Goal: Task Accomplishment & Management: Complete application form

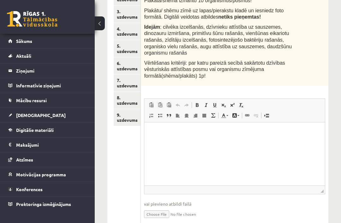
scroll to position [199, 0]
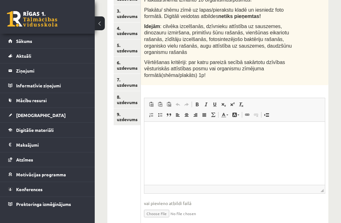
click at [130, 118] on link "9. uzdevums" at bounding box center [127, 116] width 27 height 17
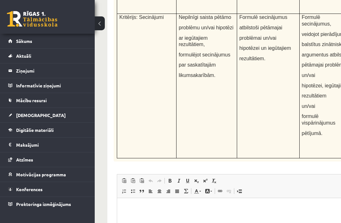
scroll to position [2315, 0]
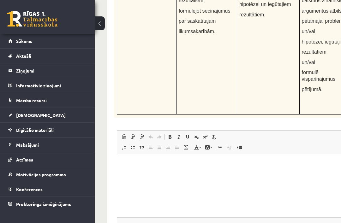
type input "**********"
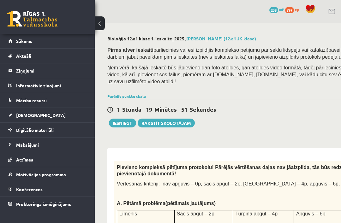
scroll to position [0, 0]
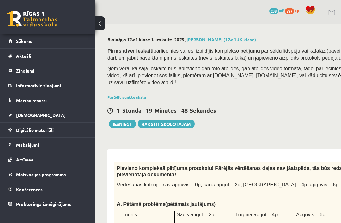
click at [104, 22] on button at bounding box center [100, 23] width 10 height 14
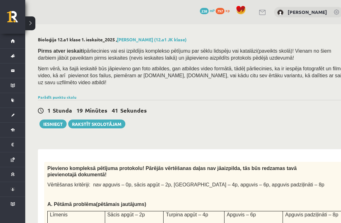
click at [31, 25] on button at bounding box center [30, 23] width 10 height 14
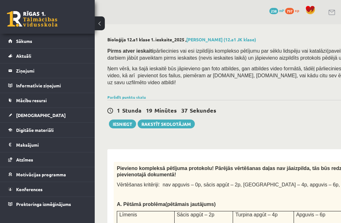
click at [22, 113] on span "[DEMOGRAPHIC_DATA]" at bounding box center [41, 115] width 50 height 6
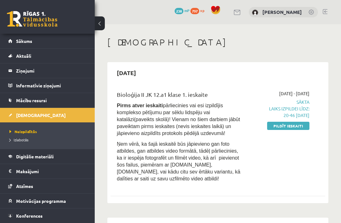
click at [292, 122] on link "Pildīt ieskaiti" at bounding box center [288, 126] width 42 height 8
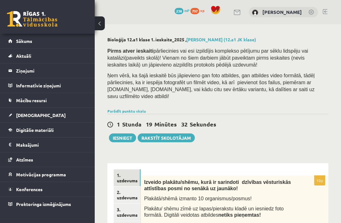
click at [102, 26] on button at bounding box center [100, 23] width 10 height 14
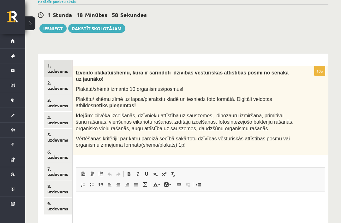
scroll to position [96, 0]
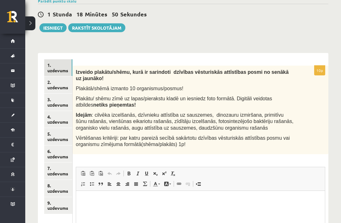
click at [56, 87] on link "2. uzdevums" at bounding box center [58, 84] width 28 height 17
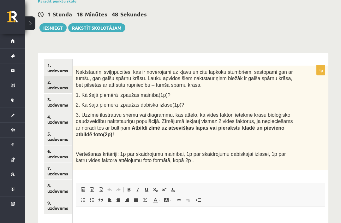
scroll to position [0, 0]
click at [58, 104] on link "3. uzdevums" at bounding box center [58, 102] width 28 height 17
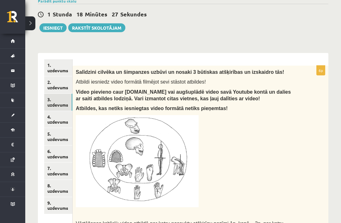
click at [60, 82] on link "2. uzdevums" at bounding box center [58, 84] width 28 height 17
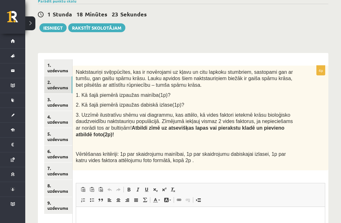
scroll to position [182, 0]
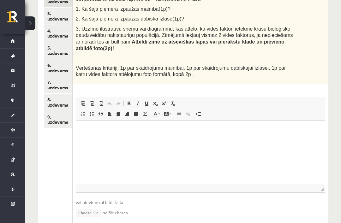
click at [91, 210] on input "file" at bounding box center [200, 212] width 249 height 13
type input "**********"
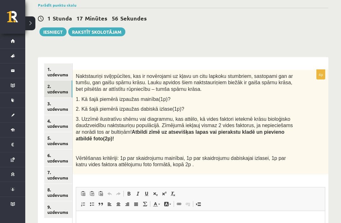
scroll to position [189, 0]
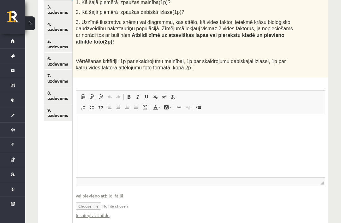
click at [127, 205] on input "file" at bounding box center [200, 205] width 249 height 13
click at [108, 200] on input "file" at bounding box center [200, 205] width 249 height 13
click at [112, 203] on input "file" at bounding box center [200, 205] width 249 height 13
click at [91, 202] on input "file" at bounding box center [200, 205] width 249 height 13
click at [112, 200] on input "file" at bounding box center [200, 205] width 249 height 13
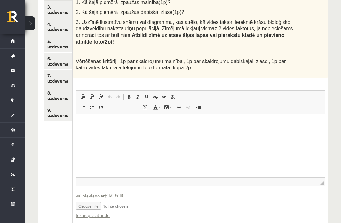
click at [93, 214] on link "Iesniegtā atbilde" at bounding box center [93, 215] width 34 height 7
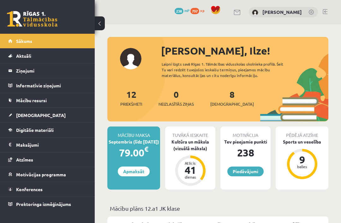
click at [34, 120] on link "[DEMOGRAPHIC_DATA]" at bounding box center [47, 115] width 79 height 15
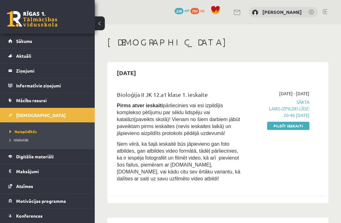
click at [293, 129] on link "Pildīt ieskaiti" at bounding box center [288, 126] width 42 height 8
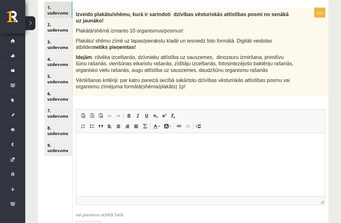
scroll to position [167, 0]
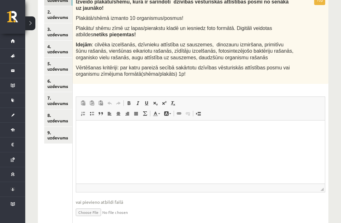
click at [56, 12] on link "2. uzdevums" at bounding box center [58, 14] width 28 height 17
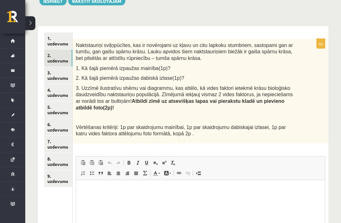
scroll to position [123, 0]
click at [54, 34] on link "1. uzdevums" at bounding box center [58, 41] width 28 height 17
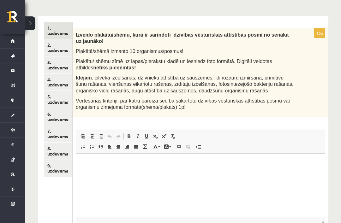
scroll to position [167, 0]
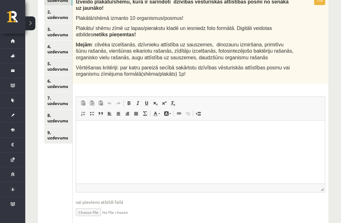
click at [94, 211] on input "file" at bounding box center [200, 211] width 249 height 13
type input "**********"
click at [60, 12] on link "2. uzdevums" at bounding box center [58, 14] width 28 height 17
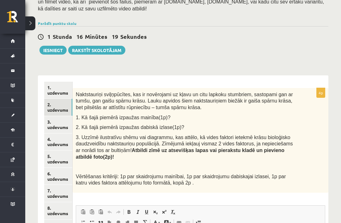
scroll to position [0, 0]
click at [58, 124] on link "3. uzdevums" at bounding box center [58, 124] width 28 height 17
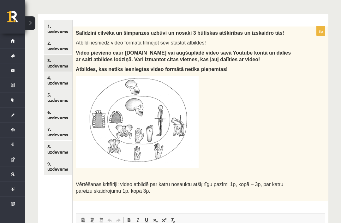
scroll to position [135, 0]
click at [56, 162] on link "9. uzdevums" at bounding box center [58, 166] width 28 height 17
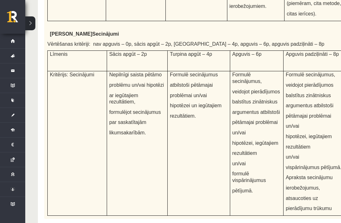
scroll to position [2321, 0]
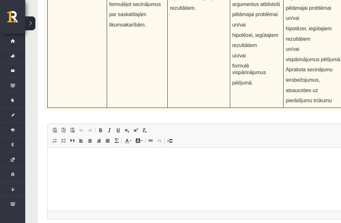
type input "**********"
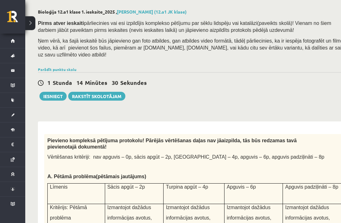
scroll to position [0, 0]
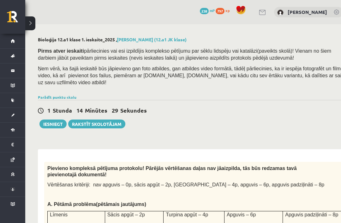
click at [28, 22] on button at bounding box center [30, 23] width 10 height 14
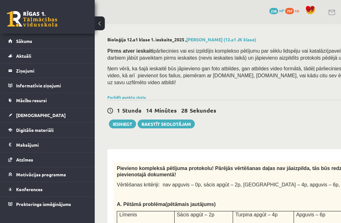
click at [100, 29] on button at bounding box center [100, 23] width 10 height 14
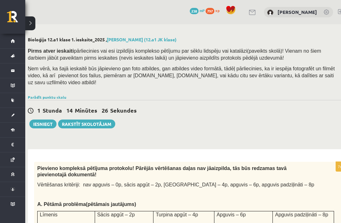
scroll to position [0, 25]
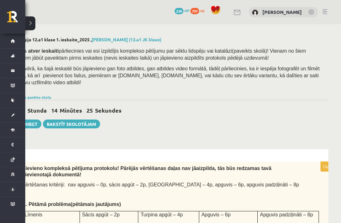
click at [39, 18] on div "0 Dāvanas 238 mP 797 xp Ilze Everte" at bounding box center [170, 12] width 341 height 24
click at [28, 23] on button at bounding box center [30, 23] width 10 height 14
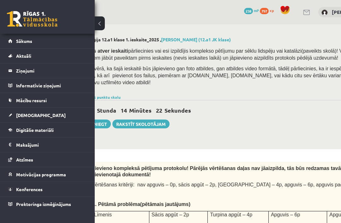
click at [57, 117] on link "[DEMOGRAPHIC_DATA]" at bounding box center [47, 115] width 79 height 15
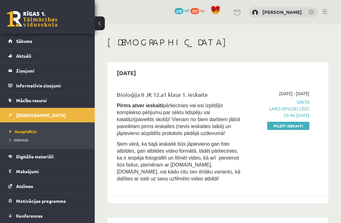
click at [296, 127] on link "Pildīt ieskaiti" at bounding box center [288, 126] width 42 height 8
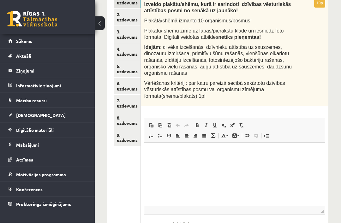
scroll to position [178, 0]
type input "**********"
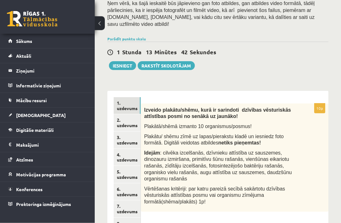
scroll to position [72, 0]
click at [131, 118] on link "2. uzdevums" at bounding box center [127, 122] width 27 height 17
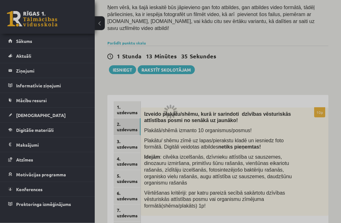
scroll to position [61, 0]
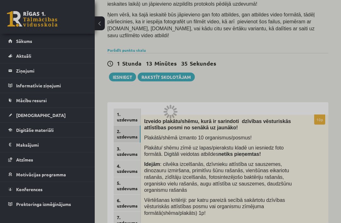
click at [326, 179] on div at bounding box center [170, 111] width 341 height 223
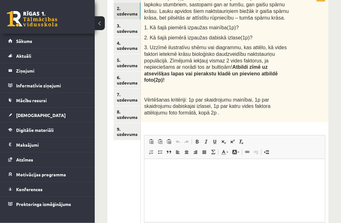
scroll to position [177, 0]
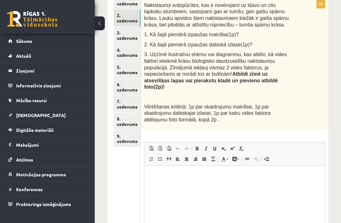
click at [129, 48] on link "4. uzdevums" at bounding box center [127, 52] width 27 height 17
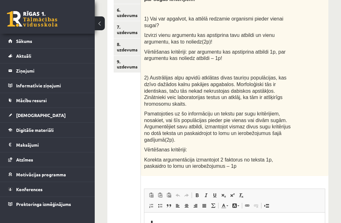
scroll to position [252, 0]
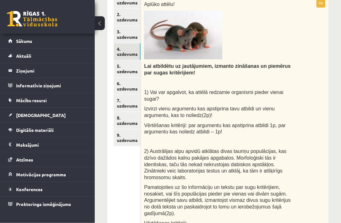
click at [125, 78] on link "6. uzdevums" at bounding box center [127, 86] width 27 height 17
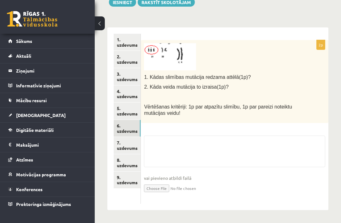
scroll to position [112, 0]
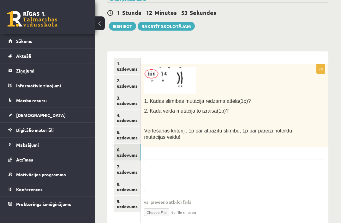
click at [128, 132] on link "5. uzdevums" at bounding box center [127, 134] width 27 height 17
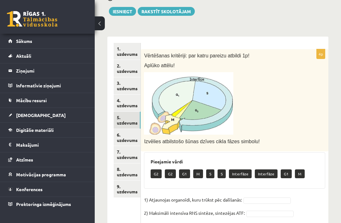
scroll to position [150, 0]
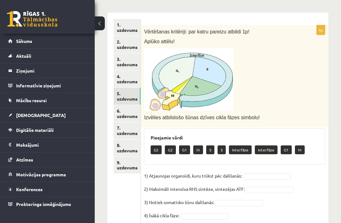
click at [263, 149] on p "Interfāze" at bounding box center [266, 149] width 23 height 9
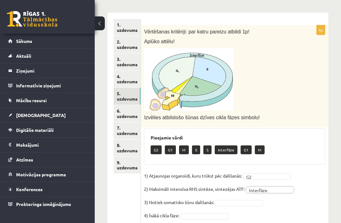
scroll to position [168, 0]
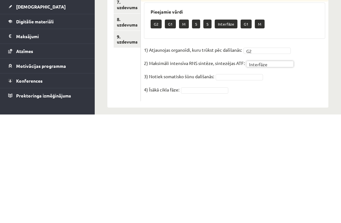
click at [254, 154] on fieldset "1) Atjaunojas organoīdi, kuru trūkst pēc dalīšanās: G2 ** 2) Maksimāli intensīv…" at bounding box center [234, 180] width 181 height 53
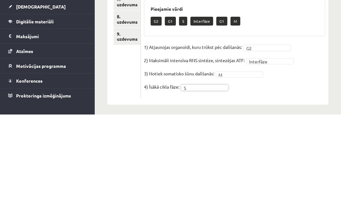
scroll to position [150, 0]
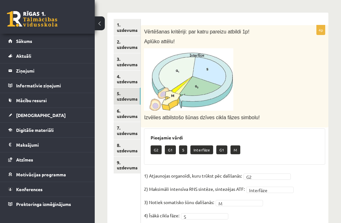
click at [155, 171] on p "1) Atjaunojas organoīdi, kuru trūkst pēc dalīšanās:" at bounding box center [193, 175] width 98 height 9
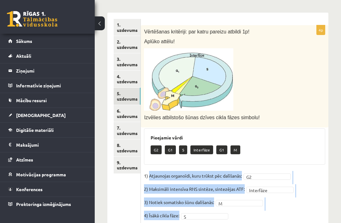
click at [320, 123] on div "Vērtēšanas kritēriji: par katru pareizu atbildi 1p! Aplūko attēlu! Izvēlies atb…" at bounding box center [234, 76] width 187 height 102
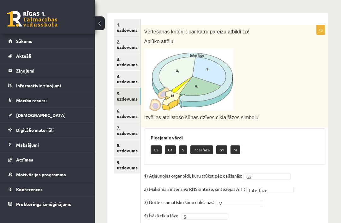
click at [129, 111] on link "6. uzdevums" at bounding box center [127, 113] width 27 height 17
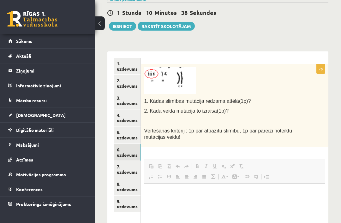
scroll to position [0, 0]
click at [260, 201] on html at bounding box center [234, 192] width 180 height 19
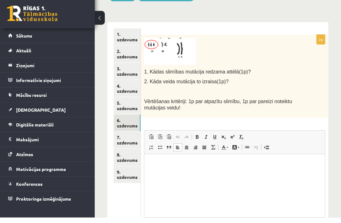
scroll to position [141, 0]
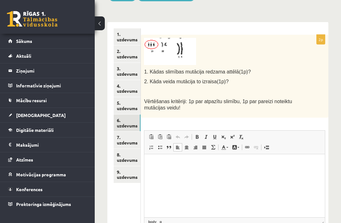
click at [214, 173] on html at bounding box center [234, 163] width 180 height 19
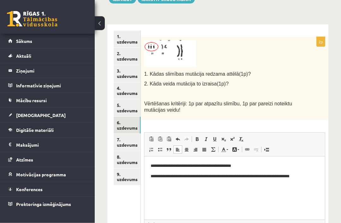
scroll to position [138, 0]
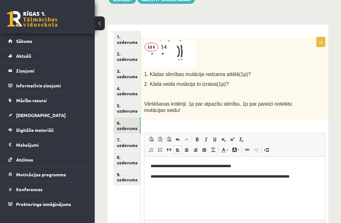
click at [130, 55] on link "2. uzdevums" at bounding box center [127, 56] width 27 height 17
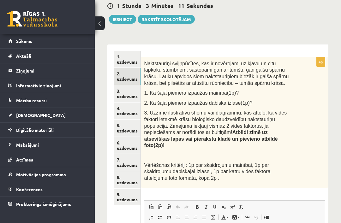
scroll to position [122, 0]
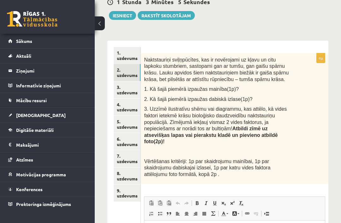
click at [123, 99] on link "4. uzdevums" at bounding box center [127, 107] width 27 height 17
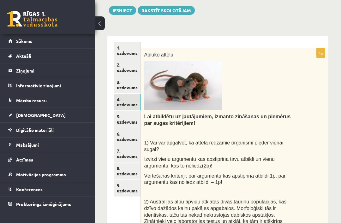
scroll to position [127, 0]
click at [124, 81] on link "3. uzdevums" at bounding box center [127, 85] width 27 height 17
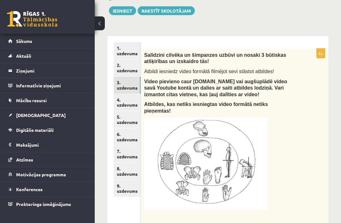
click at [132, 66] on link "2. uzdevums" at bounding box center [127, 67] width 27 height 17
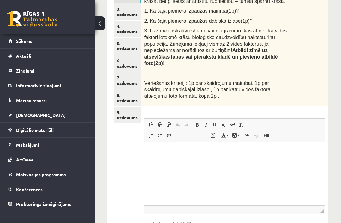
scroll to position [227, 0]
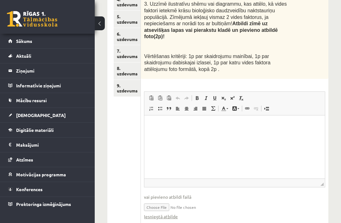
click at [163, 202] on input "file" at bounding box center [234, 206] width 181 height 13
type input "**********"
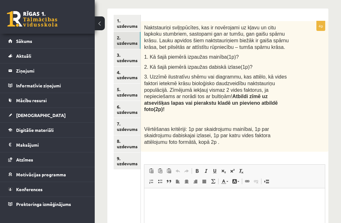
scroll to position [154, 0]
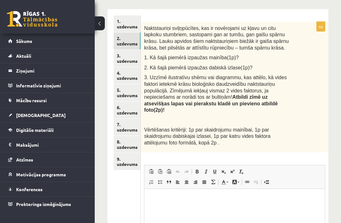
click at [120, 54] on link "3. uzdevums" at bounding box center [127, 58] width 27 height 17
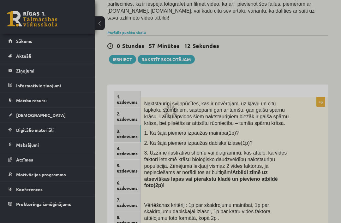
scroll to position [76, 0]
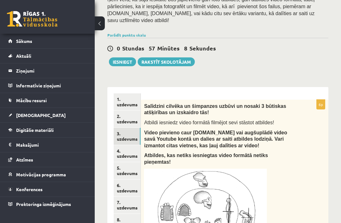
click at [130, 149] on link "4. uzdevums" at bounding box center [127, 153] width 27 height 17
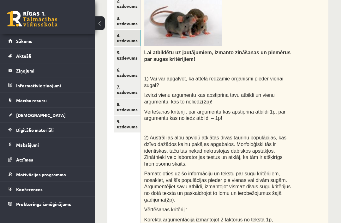
scroll to position [191, 0]
click at [126, 51] on link "5. uzdevums" at bounding box center [127, 55] width 27 height 17
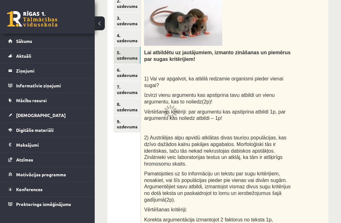
scroll to position [150, 0]
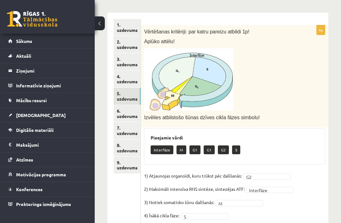
click at [130, 112] on link "6. uzdevums" at bounding box center [127, 113] width 27 height 17
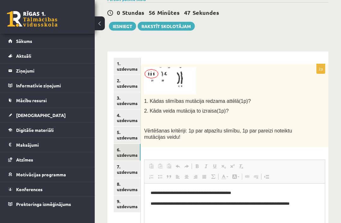
scroll to position [0, 0]
click at [128, 164] on link "7. uzdevums" at bounding box center [127, 169] width 27 height 17
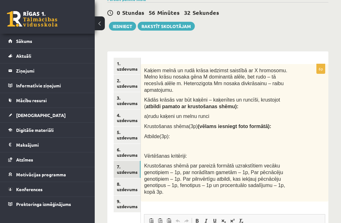
click at [131, 117] on link "4. uzdevums" at bounding box center [127, 117] width 27 height 17
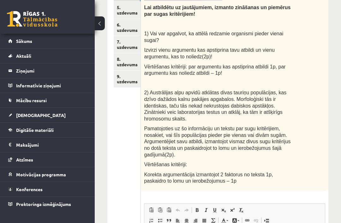
scroll to position [239, 0]
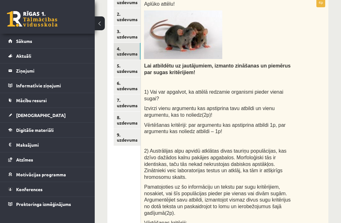
scroll to position [178, 0]
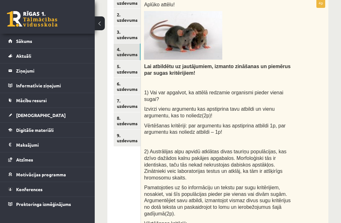
click at [121, 70] on link "5. uzdevums" at bounding box center [127, 69] width 27 height 17
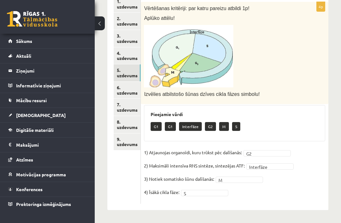
scroll to position [171, 0]
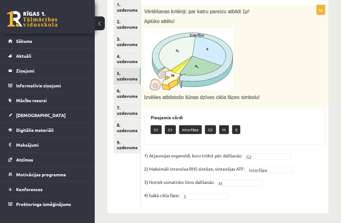
click at [120, 86] on link "6. uzdevums" at bounding box center [127, 93] width 27 height 17
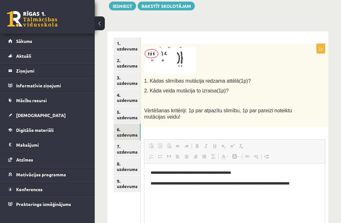
scroll to position [0, 0]
click at [124, 141] on link "7. uzdevums" at bounding box center [127, 149] width 27 height 17
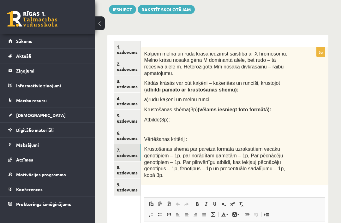
scroll to position [128, 0]
click at [133, 163] on link "8. uzdevums" at bounding box center [127, 170] width 27 height 17
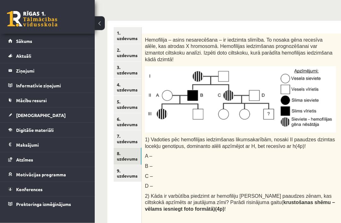
scroll to position [135, 0]
click at [132, 132] on link "7. uzdevums" at bounding box center [128, 138] width 28 height 17
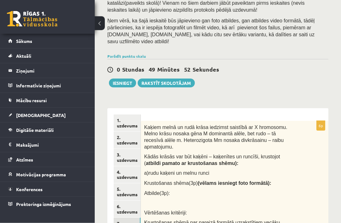
scroll to position [55, 0]
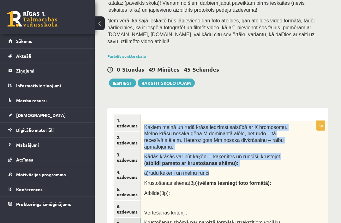
copy div "Kaķiem melnā un rudā krāsa iedzimst saistībā ar X hromosomu. Melno krāsu nosaka…"
click at [290, 202] on div "Kaķiem melnā un rudā krāsa iedzimst saistībā ar X hromosomu. Melno krāsu nosaka…" at bounding box center [234, 190] width 187 height 138
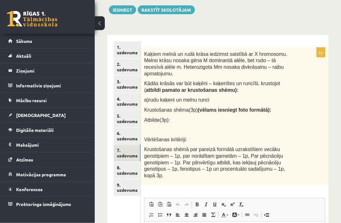
scroll to position [128, 0]
click at [129, 165] on link "8. uzdevums" at bounding box center [127, 169] width 27 height 17
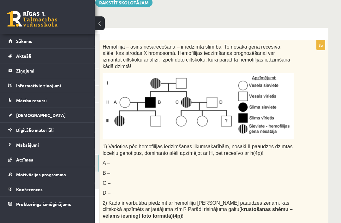
scroll to position [0, 0]
click at [99, 25] on button at bounding box center [100, 23] width 10 height 14
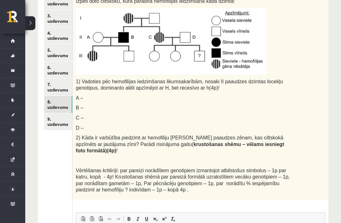
scroll to position [181, 0]
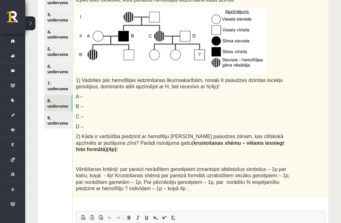
click at [51, 77] on link "7. uzdevums" at bounding box center [58, 85] width 28 height 17
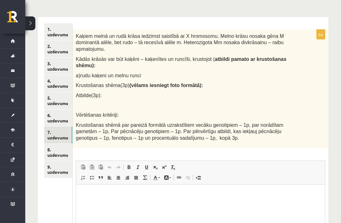
scroll to position [196, 0]
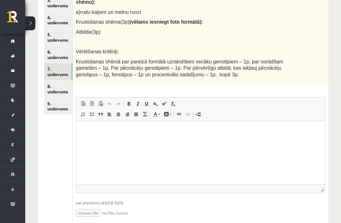
click at [93, 212] on input "file" at bounding box center [200, 212] width 249 height 13
type input "**********"
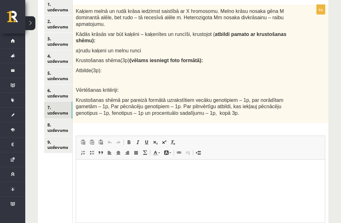
scroll to position [147, 0]
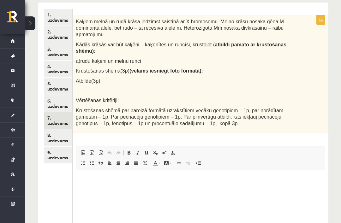
click at [64, 15] on link "1. uzdevums" at bounding box center [58, 17] width 28 height 17
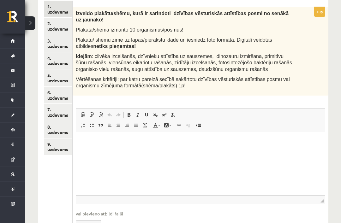
scroll to position [155, 0]
click at [94, 220] on input "file" at bounding box center [200, 223] width 249 height 13
click at [90, 220] on input "file" at bounding box center [200, 223] width 249 height 13
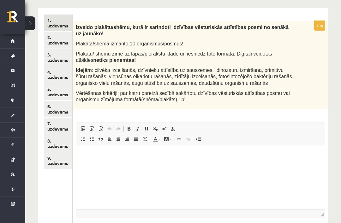
scroll to position [141, 0]
click at [56, 38] on link "2. uzdevums" at bounding box center [58, 40] width 28 height 17
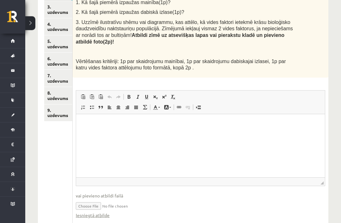
scroll to position [189, 0]
click at [95, 202] on input "file" at bounding box center [200, 205] width 249 height 13
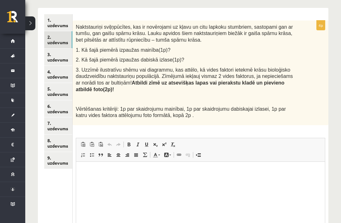
scroll to position [138, 0]
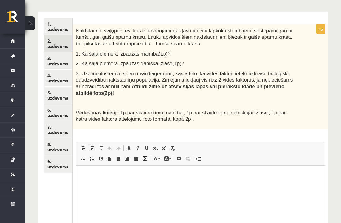
click at [90, 182] on html at bounding box center [200, 174] width 249 height 19
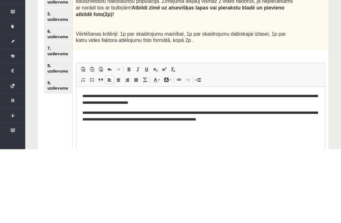
scroll to position [189, 0]
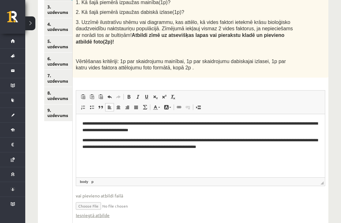
click at [94, 201] on input "file" at bounding box center [200, 205] width 249 height 13
type input "**********"
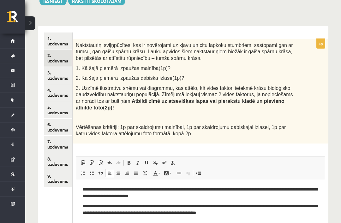
click at [61, 39] on link "1. uzdevums" at bounding box center [58, 41] width 28 height 17
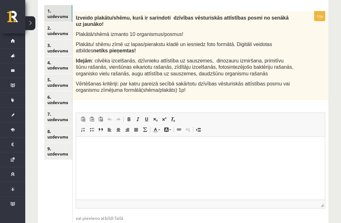
scroll to position [173, 0]
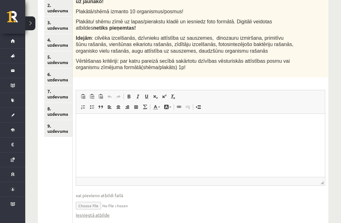
click at [92, 202] on input "file" at bounding box center [200, 205] width 249 height 13
type input "**********"
click at [186, 133] on html at bounding box center [200, 123] width 249 height 19
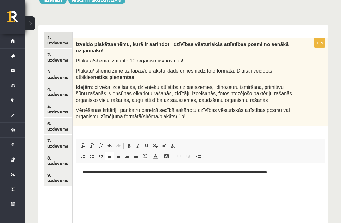
scroll to position [124, 0]
click at [64, 57] on link "2. uzdevums" at bounding box center [58, 56] width 28 height 17
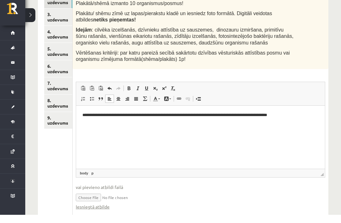
scroll to position [140, 0]
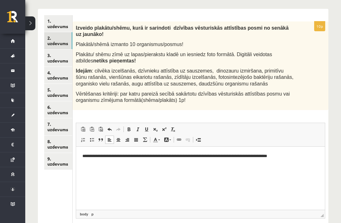
click at [57, 45] on link "2. uzdevums" at bounding box center [58, 40] width 28 height 17
click at [62, 40] on link "2. uzdevums" at bounding box center [58, 40] width 28 height 17
click at [59, 24] on link "1. uzdevums" at bounding box center [58, 23] width 28 height 17
click at [58, 63] on link "3. uzdevums" at bounding box center [58, 58] width 28 height 17
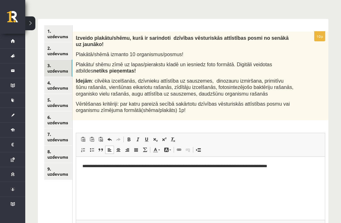
scroll to position [0, 0]
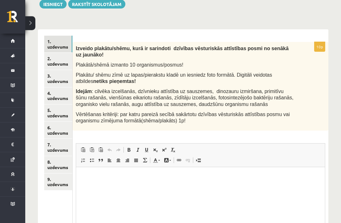
scroll to position [173, 0]
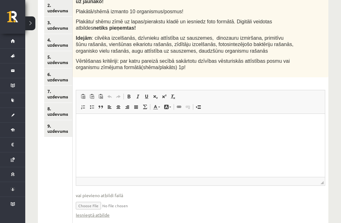
click at [63, 72] on link "6. uzdevums" at bounding box center [58, 76] width 28 height 17
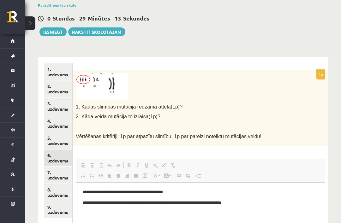
scroll to position [0, 0]
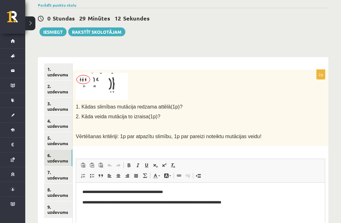
click at [61, 73] on link "1. uzdevums" at bounding box center [58, 71] width 28 height 17
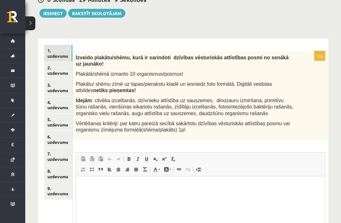
click at [65, 69] on link "2. uzdevums" at bounding box center [58, 70] width 28 height 17
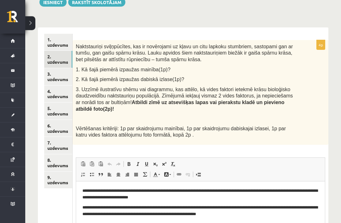
click at [63, 34] on link "1. uzdevums" at bounding box center [58, 42] width 28 height 17
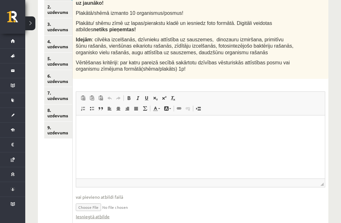
scroll to position [173, 0]
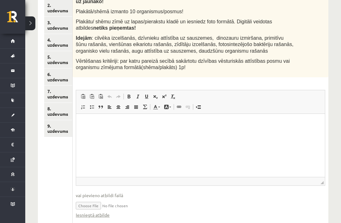
click at [90, 202] on input "file" at bounding box center [200, 205] width 249 height 13
type input "**********"
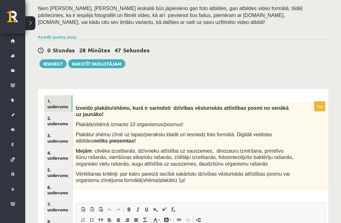
scroll to position [60, 0]
click at [55, 139] on link "3. uzdevums" at bounding box center [58, 138] width 28 height 17
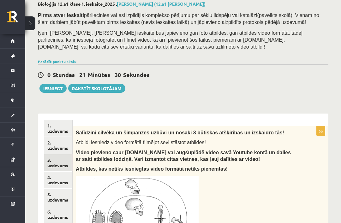
scroll to position [41, 0]
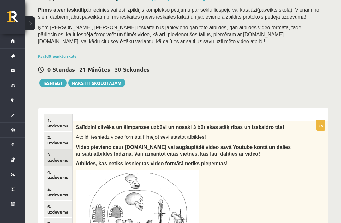
click at [58, 122] on link "1. uzdevums" at bounding box center [58, 122] width 28 height 17
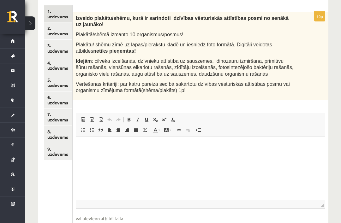
scroll to position [173, 0]
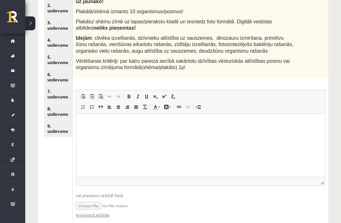
click at [92, 202] on input "file" at bounding box center [200, 205] width 249 height 13
type input "**********"
click at [217, 125] on p "Rich Text Editor, wiswyg-editor-user-answer-47433975427600" at bounding box center [200, 123] width 236 height 7
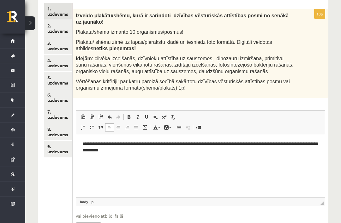
scroll to position [153, 0]
click at [63, 28] on link "2. uzdevums" at bounding box center [58, 28] width 28 height 17
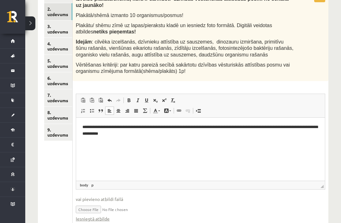
scroll to position [173, 0]
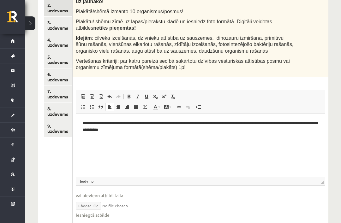
click at [90, 127] on p "**********" at bounding box center [200, 126] width 236 height 13
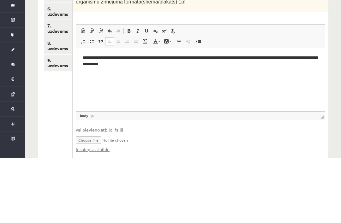
click at [84, 60] on p "**********" at bounding box center [200, 61] width 236 height 13
click at [82, 51] on html "**********" at bounding box center [200, 60] width 249 height 25
click at [79, 56] on html "**********" at bounding box center [200, 60] width 249 height 25
click at [84, 55] on p "**********" at bounding box center [200, 61] width 236 height 13
click at [80, 58] on html "**********" at bounding box center [200, 60] width 249 height 25
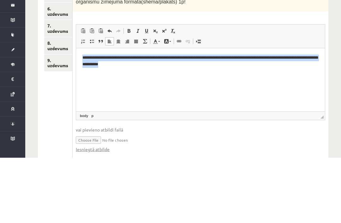
copy p "**********"
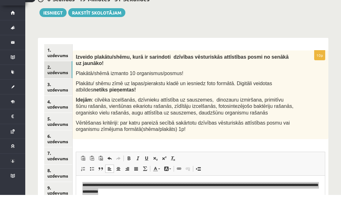
scroll to position [83, 0]
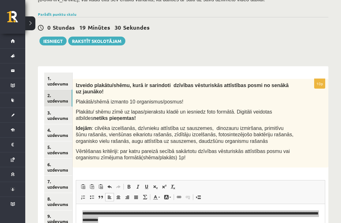
click at [57, 73] on link "1. uzdevums" at bounding box center [58, 81] width 28 height 17
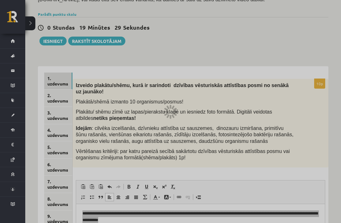
click at [53, 76] on div at bounding box center [170, 111] width 341 height 223
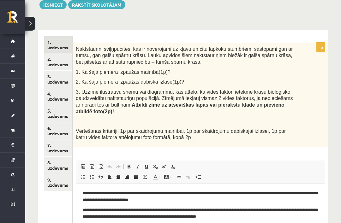
scroll to position [119, 0]
click at [62, 64] on link "2. uzdevums" at bounding box center [58, 61] width 28 height 17
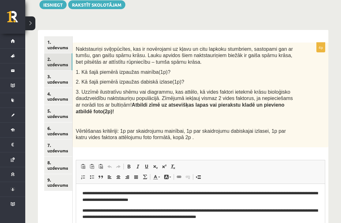
scroll to position [0, 0]
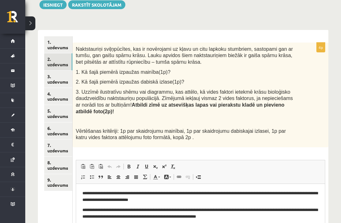
click at [62, 44] on link "1. uzdevums" at bounding box center [58, 44] width 28 height 17
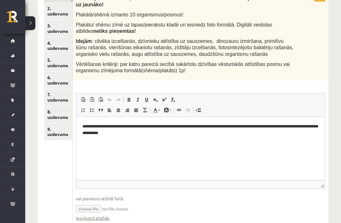
scroll to position [170, 0]
click at [98, 203] on input "file" at bounding box center [200, 208] width 249 height 13
type input "**********"
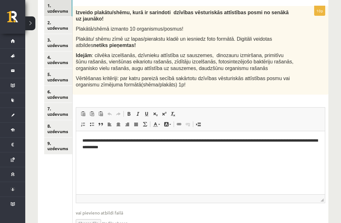
scroll to position [140, 0]
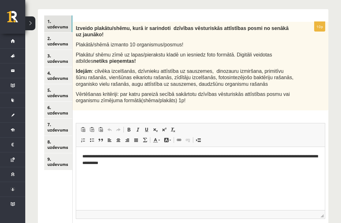
click at [60, 42] on link "2. uzdevums" at bounding box center [58, 40] width 28 height 17
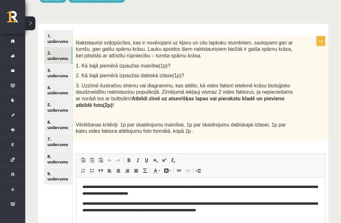
scroll to position [189, 0]
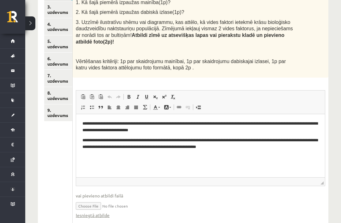
click at [94, 204] on input "file" at bounding box center [200, 205] width 249 height 13
type input "**********"
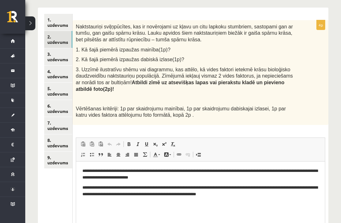
scroll to position [142, 0]
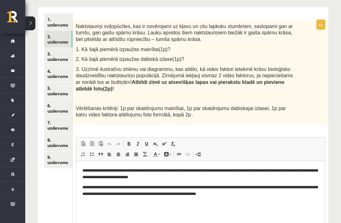
click at [62, 23] on link "1. uzdevums" at bounding box center [58, 22] width 28 height 17
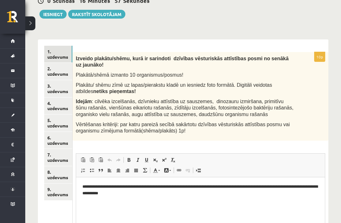
scroll to position [0, 0]
click at [58, 66] on link "2. uzdevums" at bounding box center [58, 71] width 28 height 17
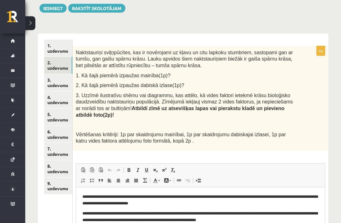
scroll to position [189, 0]
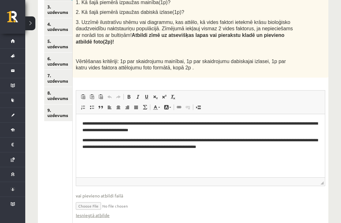
click at [65, 78] on link "7. uzdevums" at bounding box center [58, 78] width 28 height 17
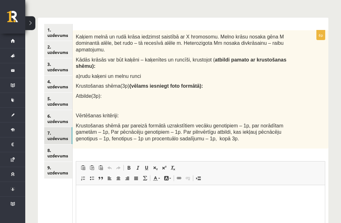
scroll to position [132, 0]
click at [62, 31] on link "1. uzdevums" at bounding box center [58, 32] width 28 height 17
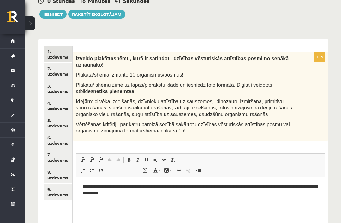
scroll to position [0, 0]
click at [158, 202] on html "**********" at bounding box center [200, 189] width 249 height 25
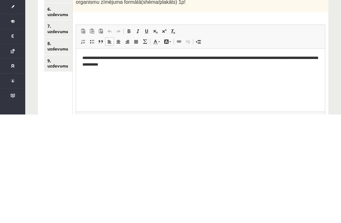
click at [94, 137] on span at bounding box center [91, 139] width 5 height 5
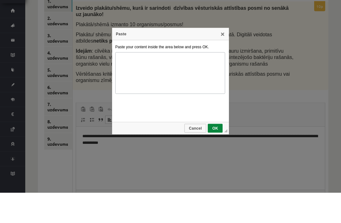
click at [219, 58] on div "Paste X General Paste your content inside the area below and press OK. ◢ Cancel…" at bounding box center [170, 111] width 117 height 106
click at [223, 62] on link "X" at bounding box center [222, 64] width 5 height 5
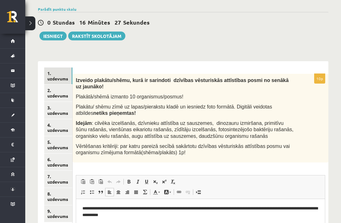
scroll to position [105, 0]
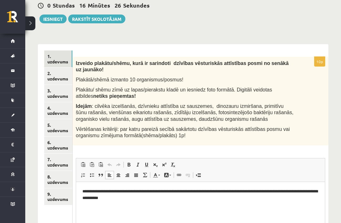
click at [184, 205] on html "**********" at bounding box center [200, 194] width 249 height 25
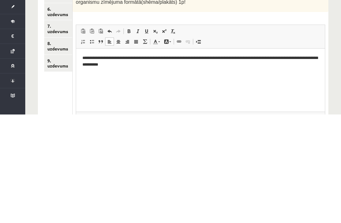
click at [91, 77] on p "Rich Text Editor, wiswyg-editor-user-answer-47433854361200" at bounding box center [200, 74] width 236 height 7
click at [173, 77] on p "Rich Text Editor, wiswyg-editor-user-answer-47433854361200" at bounding box center [200, 74] width 236 height 7
click at [180, 146] on link "Link Keyboard shortcut Command+K" at bounding box center [178, 150] width 9 height 8
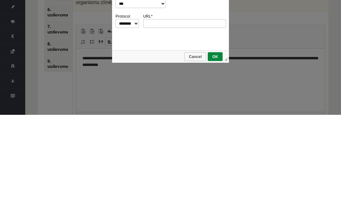
scroll to position [0, 0]
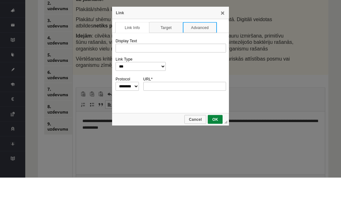
click at [204, 67] on link "Advanced" at bounding box center [200, 72] width 34 height 11
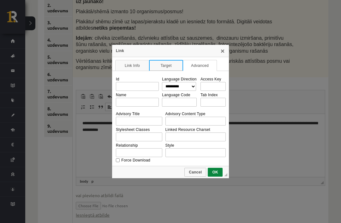
click at [169, 70] on link "Target" at bounding box center [166, 65] width 34 height 11
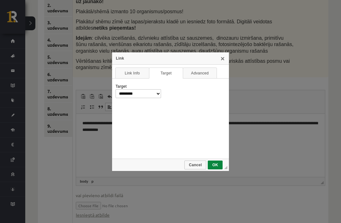
click at [220, 61] on link "X" at bounding box center [222, 58] width 5 height 5
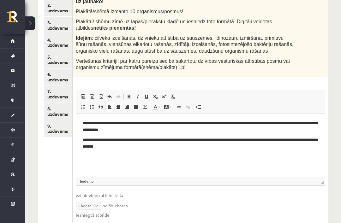
click at [95, 201] on input "file" at bounding box center [200, 205] width 249 height 13
type input "**********"
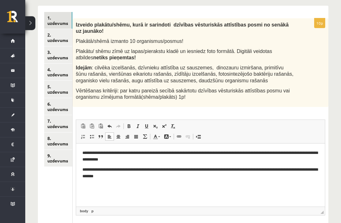
scroll to position [142, 0]
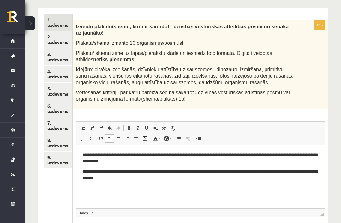
click at [63, 41] on link "2. uzdevums" at bounding box center [58, 39] width 28 height 17
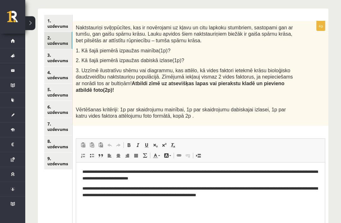
scroll to position [141, 0]
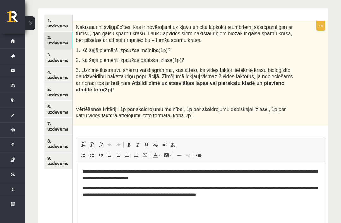
click at [62, 24] on link "1. uzdevums" at bounding box center [58, 23] width 28 height 17
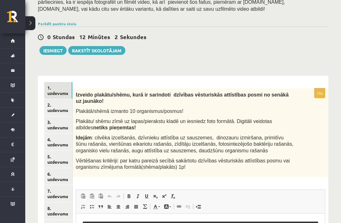
scroll to position [74, 0]
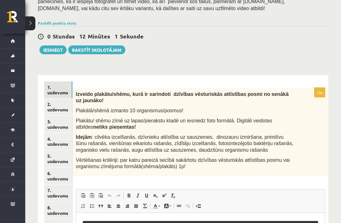
click at [59, 193] on link "7. uzdevums" at bounding box center [58, 193] width 28 height 17
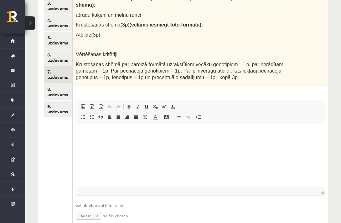
scroll to position [202, 0]
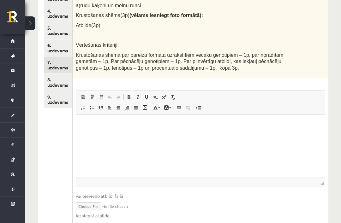
click at [269, 133] on html at bounding box center [200, 123] width 249 height 19
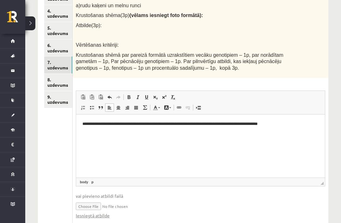
click at [62, 81] on link "8. uzdevums" at bounding box center [58, 82] width 28 height 17
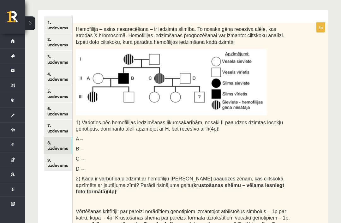
scroll to position [142, 0]
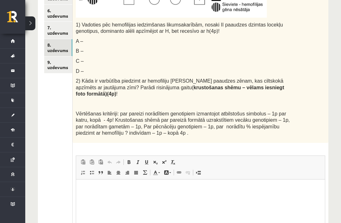
click at [148, 198] on html at bounding box center [200, 188] width 249 height 19
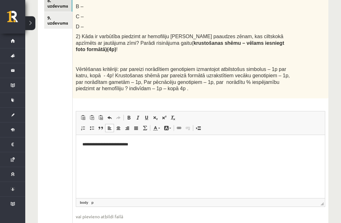
scroll to position [282, 0]
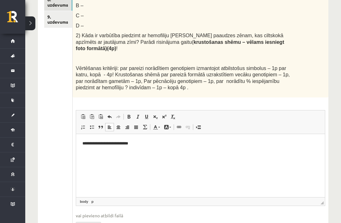
click at [205, 160] on html "**********" at bounding box center [200, 149] width 249 height 30
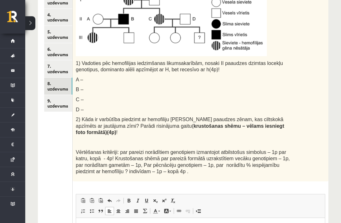
scroll to position [195, 0]
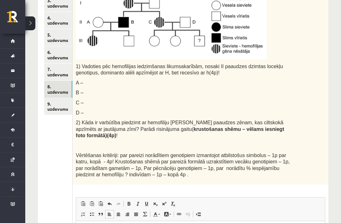
click at [58, 71] on link "7. uzdevums" at bounding box center [58, 71] width 28 height 17
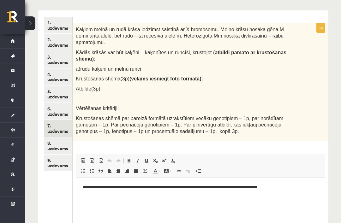
scroll to position [0, 0]
click at [61, 112] on link "6. uzdevums" at bounding box center [58, 111] width 28 height 17
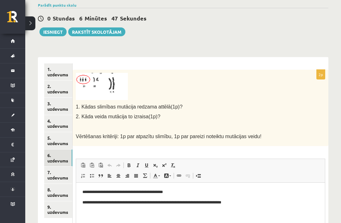
click at [59, 137] on link "5. uzdevums" at bounding box center [58, 140] width 28 height 17
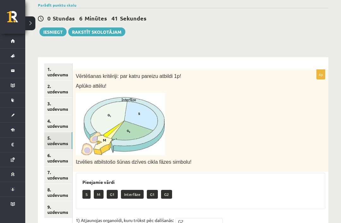
click at [60, 123] on link "4. uzdevums" at bounding box center [58, 123] width 28 height 17
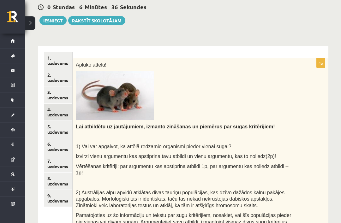
scroll to position [103, 0]
click at [67, 97] on link "3. uzdevums" at bounding box center [58, 94] width 28 height 17
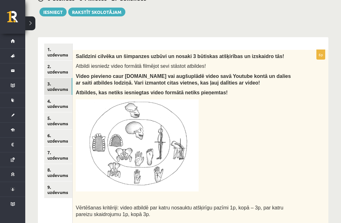
scroll to position [103, 0]
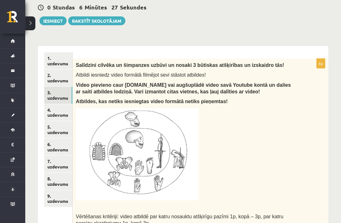
click at [65, 64] on link "1. uzdevums" at bounding box center [58, 60] width 28 height 17
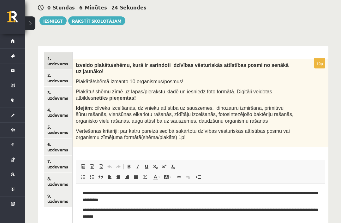
scroll to position [173, 0]
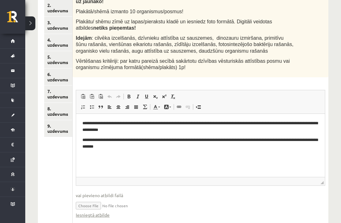
click at [91, 203] on input "file" at bounding box center [200, 205] width 249 height 13
type input "**********"
click at [101, 214] on link "Iesniegtā atbilde" at bounding box center [93, 215] width 34 height 7
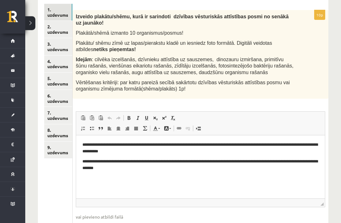
scroll to position [142, 0]
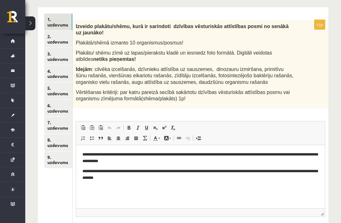
click at [64, 39] on link "2. uzdevums" at bounding box center [58, 39] width 28 height 17
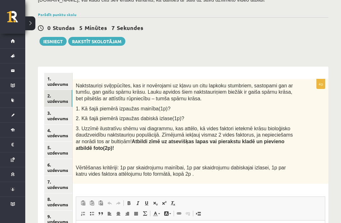
scroll to position [0, 0]
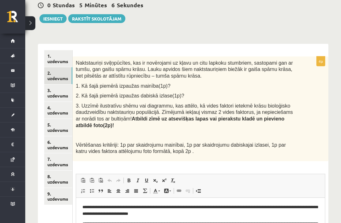
click at [65, 60] on link "1. uzdevums" at bounding box center [58, 58] width 28 height 17
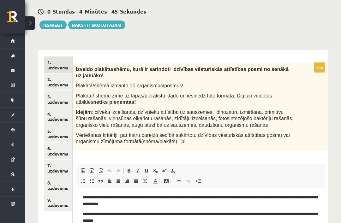
scroll to position [99, 0]
click at [64, 177] on link "8. uzdevums" at bounding box center [58, 185] width 28 height 17
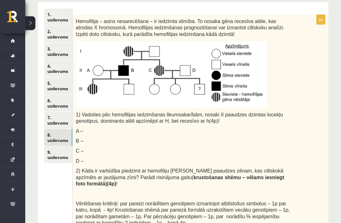
scroll to position [147, 0]
click at [56, 48] on link "3. uzdevums" at bounding box center [58, 51] width 28 height 17
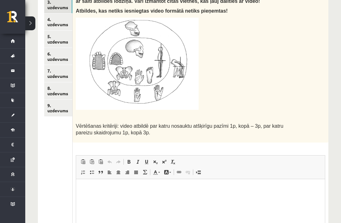
scroll to position [253, 0]
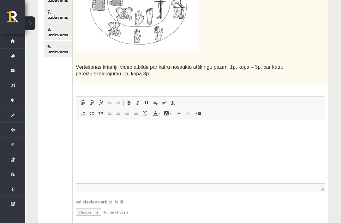
click at [109, 132] on p "Rich Text Editor, wiswyg-editor-user-answer-47433907888520" at bounding box center [200, 129] width 236 height 7
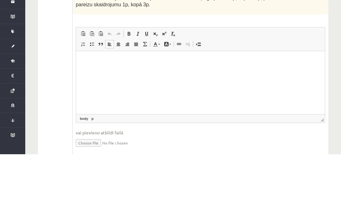
click at [104, 62] on p "Rich Text Editor, wiswyg-editor-user-answer-47433907888520" at bounding box center [200, 60] width 236 height 7
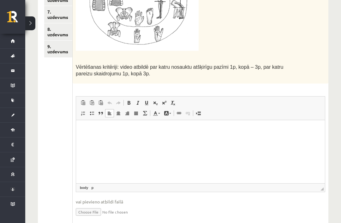
click at [102, 125] on html at bounding box center [200, 129] width 249 height 19
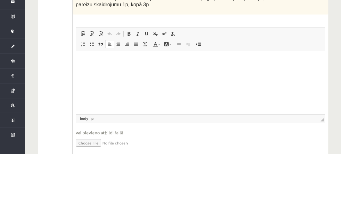
click at [94, 61] on p "Rich Text Editor, wiswyg-editor-user-answer-47433907888520" at bounding box center [200, 60] width 236 height 7
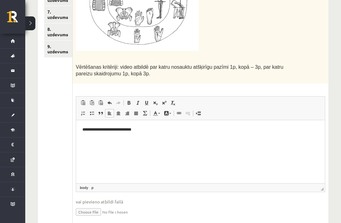
click at [56, 44] on link "9. uzdevums" at bounding box center [58, 49] width 28 height 17
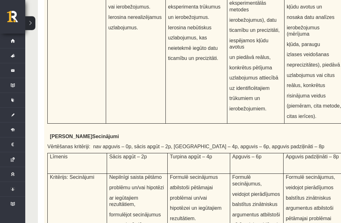
scroll to position [2321, 0]
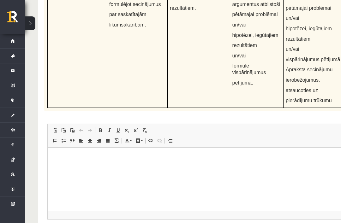
type input "**********"
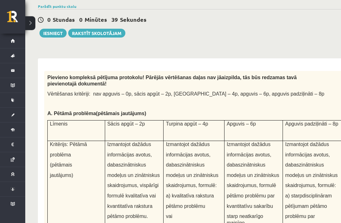
scroll to position [0, 0]
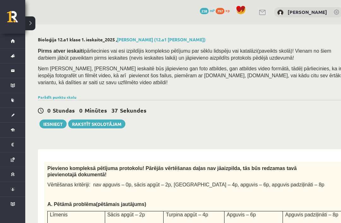
click at [58, 125] on button "Iesniegt" at bounding box center [52, 124] width 27 height 9
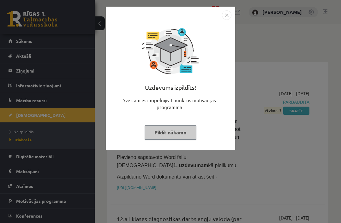
click at [174, 139] on button "Pildīt nākamo" at bounding box center [170, 132] width 52 height 15
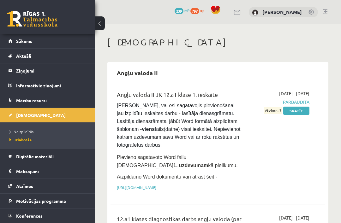
click at [49, 73] on legend "Ziņojumi 0" at bounding box center [51, 70] width 71 height 15
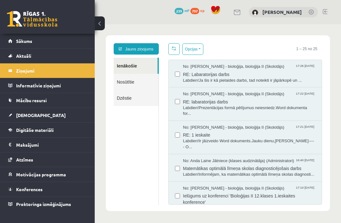
click at [150, 54] on link "Jauns ziņojums" at bounding box center [136, 48] width 45 height 11
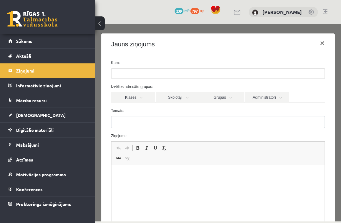
click at [181, 74] on ul at bounding box center [217, 73] width 213 height 10
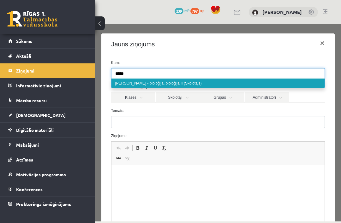
type input "*****"
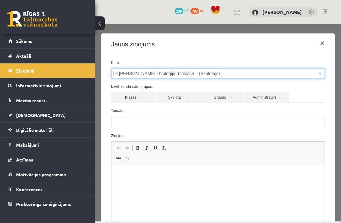
select select "*****"
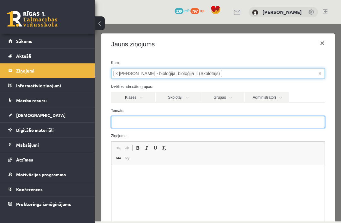
click at [206, 128] on input "Temats:" at bounding box center [218, 122] width 214 height 12
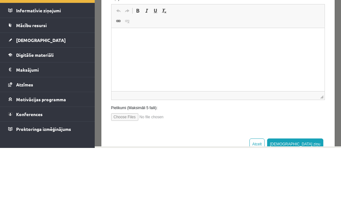
scroll to position [62, 0]
type input "**********"
click at [222, 48] on html at bounding box center [217, 37] width 213 height 19
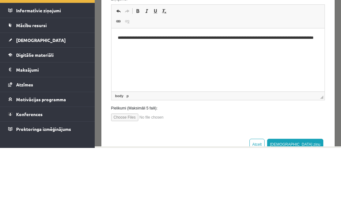
scroll to position [20, 0]
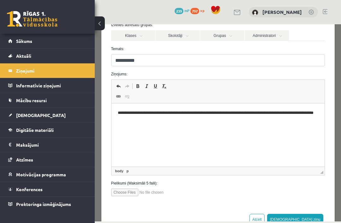
click at [131, 196] on input "file" at bounding box center [147, 193] width 72 height 8
click at [131, 193] on input "file" at bounding box center [147, 193] width 72 height 8
click at [134, 193] on input "file" at bounding box center [147, 193] width 72 height 8
click at [136, 195] on input "file" at bounding box center [147, 193] width 72 height 8
click at [133, 192] on input "file" at bounding box center [147, 193] width 72 height 8
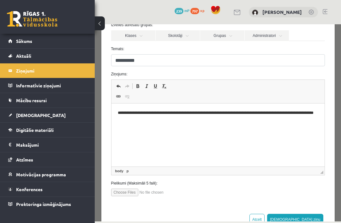
click at [159, 196] on input "file" at bounding box center [147, 193] width 72 height 8
type input "**********"
click at [316, 220] on button "[DEMOGRAPHIC_DATA] ziņu" at bounding box center [295, 219] width 56 height 11
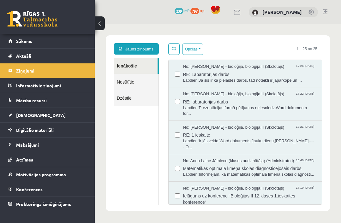
scroll to position [0, 0]
click at [142, 84] on link "Nosūtītie" at bounding box center [136, 82] width 45 height 16
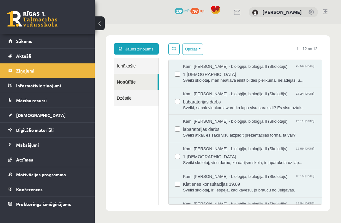
click at [218, 73] on span "1 [DEMOGRAPHIC_DATA]" at bounding box center [249, 74] width 132 height 8
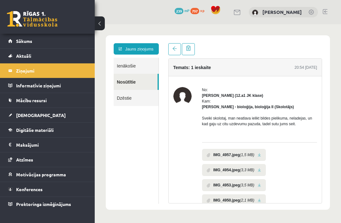
click at [260, 160] on li "IMG_4957.jpeg (1,5 MB)" at bounding box center [234, 155] width 64 height 12
click at [261, 155] on link at bounding box center [258, 155] width 3 height 4
click at [141, 48] on link "Jauns ziņojums" at bounding box center [136, 48] width 45 height 11
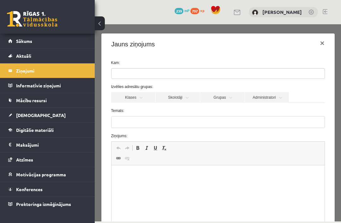
click at [193, 76] on ul at bounding box center [217, 73] width 213 height 10
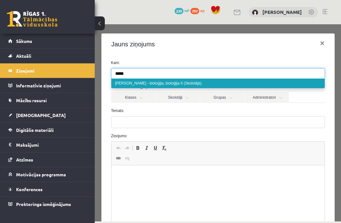
type input "*****"
select select "*****"
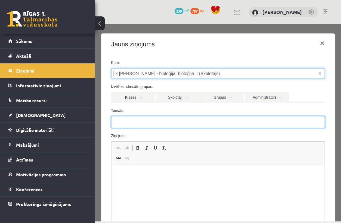
click at [209, 126] on input "Temats:" at bounding box center [218, 122] width 214 height 12
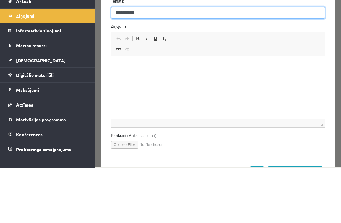
scroll to position [61, 0]
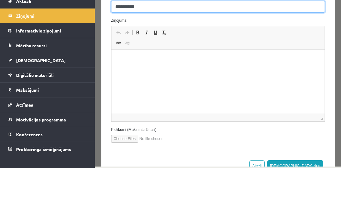
type input "**********"
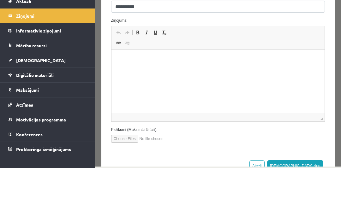
click at [203, 69] on html at bounding box center [217, 59] width 213 height 19
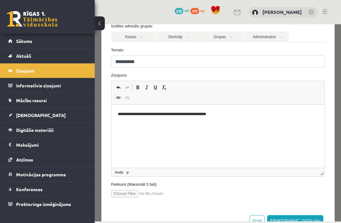
click at [133, 192] on input "file" at bounding box center [147, 194] width 72 height 8
type input "**********"
click at [318, 219] on button "[DEMOGRAPHIC_DATA] ziņu" at bounding box center [295, 220] width 56 height 11
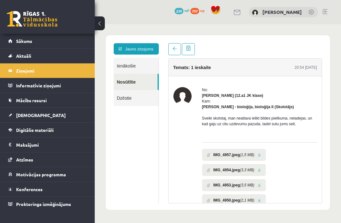
scroll to position [0, 0]
